Goal: Task Accomplishment & Management: Manage account settings

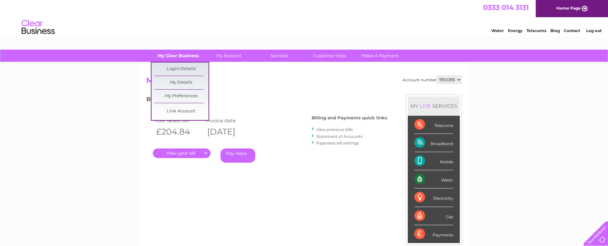
click at [175, 57] on link "My Clear Business" at bounding box center [178, 56] width 55 height 12
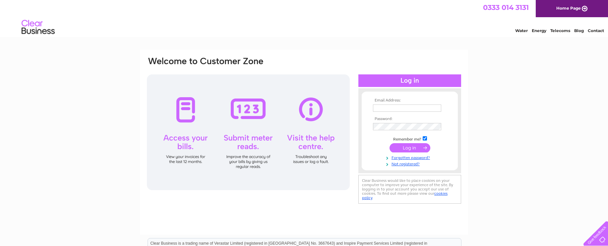
type input "[EMAIL_ADDRESS][DOMAIN_NAME]"
click at [413, 151] on input "submit" at bounding box center [409, 147] width 41 height 9
click at [405, 147] on input "submit" at bounding box center [409, 147] width 41 height 9
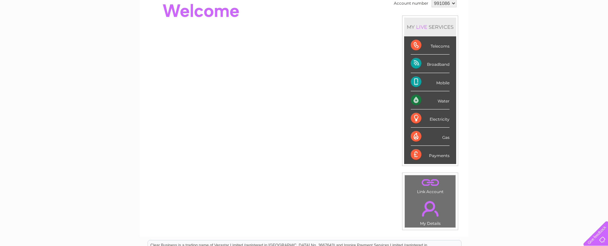
scroll to position [91, 0]
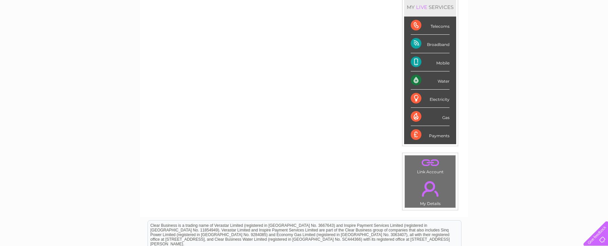
click at [431, 60] on div "Mobile" at bounding box center [429, 62] width 39 height 18
click at [442, 66] on div "Mobile" at bounding box center [429, 62] width 39 height 18
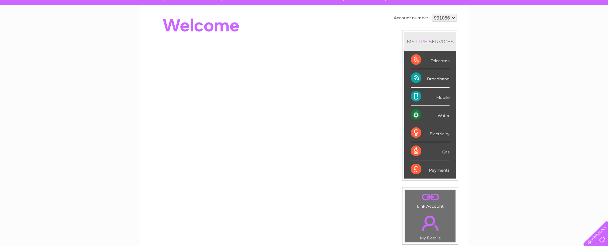
scroll to position [54, 0]
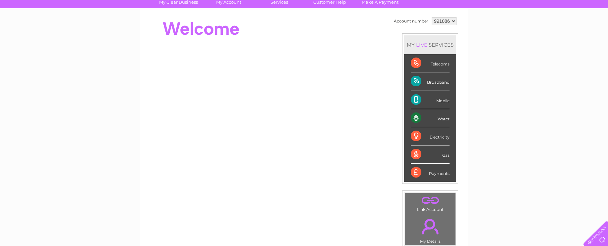
click at [444, 102] on div "Mobile" at bounding box center [429, 100] width 39 height 18
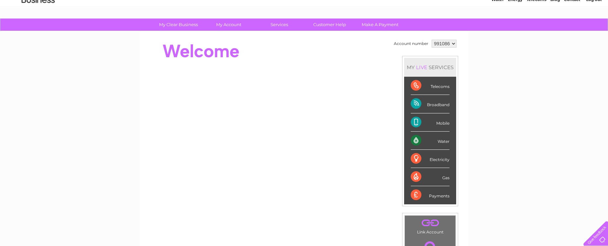
scroll to position [0, 0]
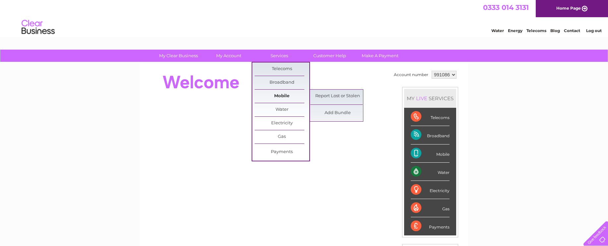
click at [282, 98] on link "Mobile" at bounding box center [281, 96] width 55 height 13
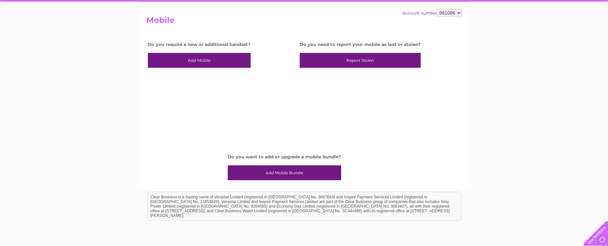
scroll to position [61, 0]
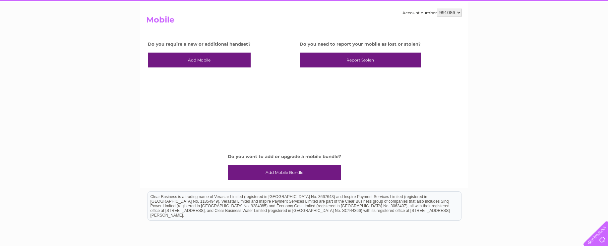
click at [262, 169] on link "Add Mobile Bundle" at bounding box center [284, 172] width 113 height 15
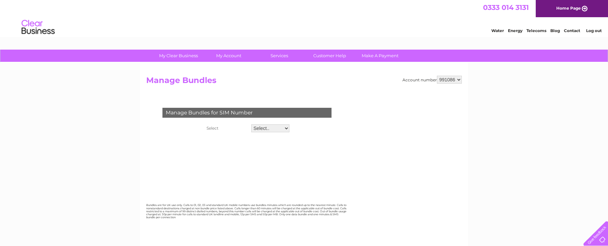
click at [287, 129] on select "Select.. 07947565199 07958127149" at bounding box center [270, 129] width 38 height 8
click at [331, 55] on link "Customer Help" at bounding box center [329, 56] width 55 height 12
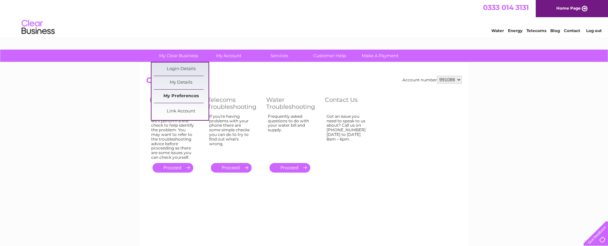
click at [182, 96] on link "My Preferences" at bounding box center [181, 96] width 55 height 13
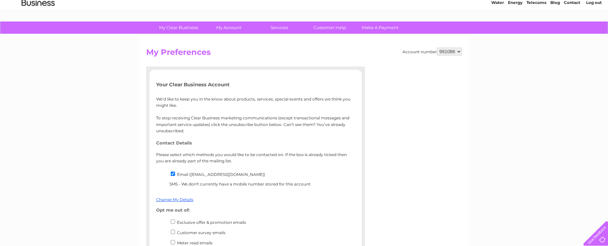
scroll to position [27, 0]
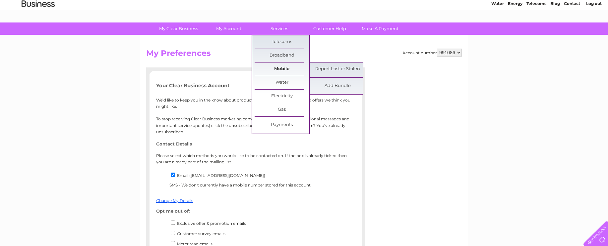
click at [286, 71] on link "Mobile" at bounding box center [281, 69] width 55 height 13
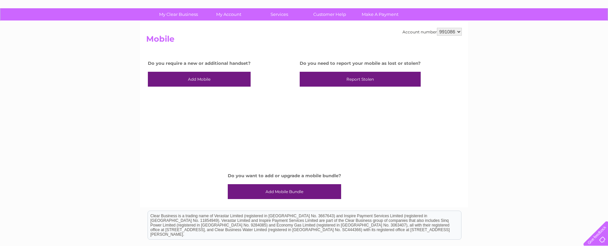
scroll to position [43, 0]
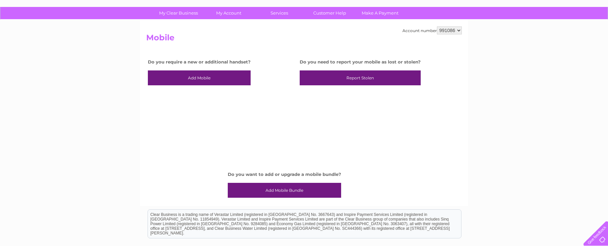
click at [304, 192] on link "Add Mobile Bundle" at bounding box center [284, 190] width 113 height 15
